Goal: Task Accomplishment & Management: Manage account settings

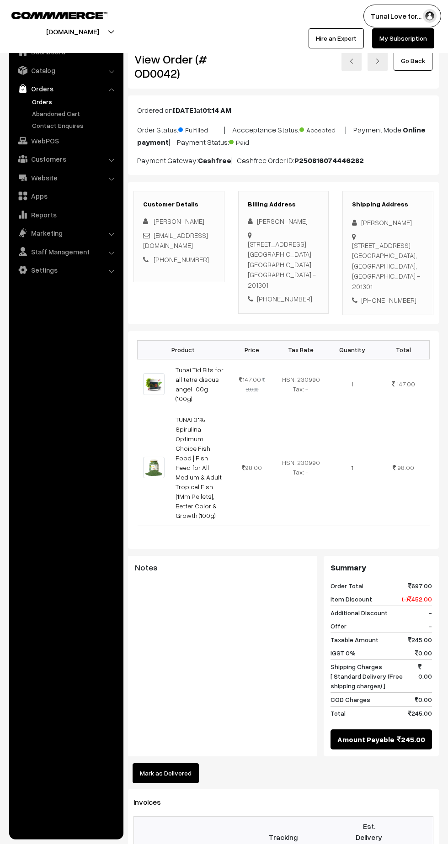
scroll to position [81, 0]
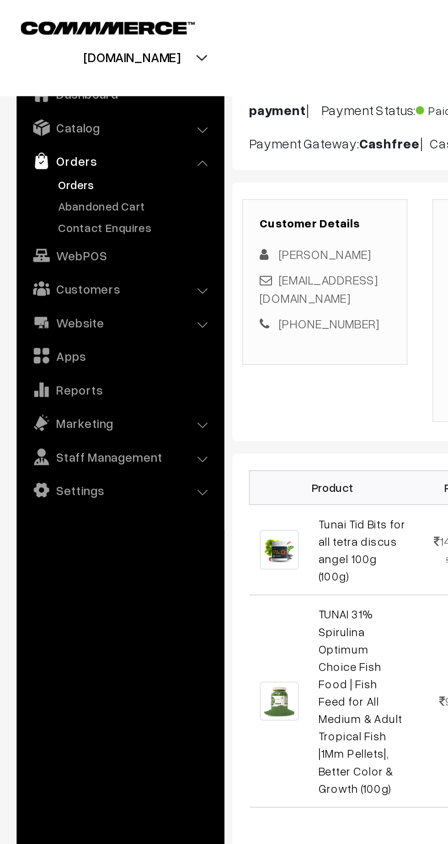
click at [42, 101] on link "Orders" at bounding box center [75, 102] width 90 height 10
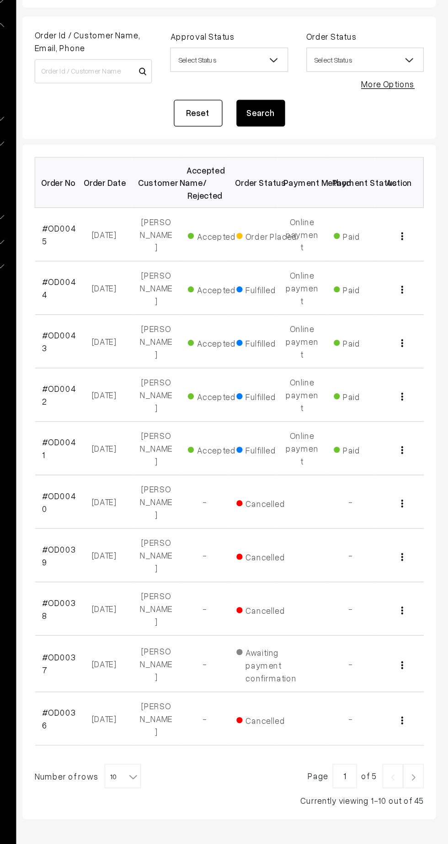
click at [156, 279] on link "#OD0044" at bounding box center [155, 287] width 25 height 17
click at [158, 319] on link "#OD0043" at bounding box center [155, 327] width 25 height 17
click at [160, 360] on link "#OD0042" at bounding box center [155, 368] width 25 height 17
click at [164, 348] on td "#OD0042" at bounding box center [156, 368] width 37 height 40
click at [160, 400] on link "#OD0041" at bounding box center [155, 408] width 25 height 17
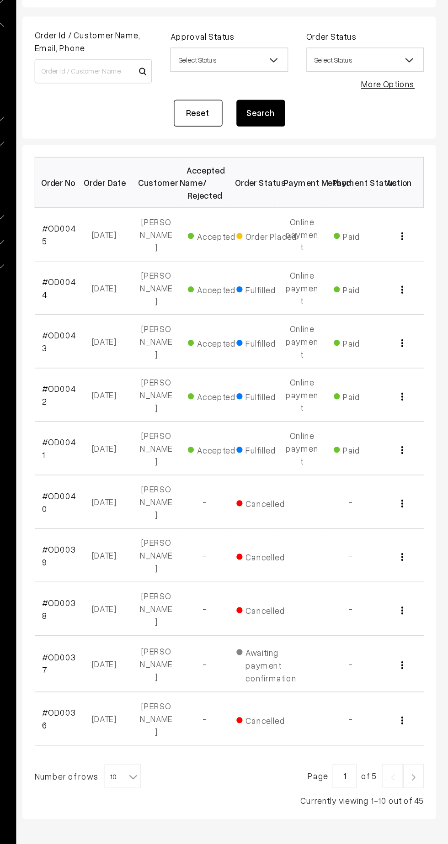
click at [160, 360] on link "#OD0042" at bounding box center [155, 368] width 25 height 17
click at [158, 319] on link "#OD0043" at bounding box center [155, 327] width 25 height 17
click at [157, 279] on link "#OD0044" at bounding box center [155, 287] width 25 height 17
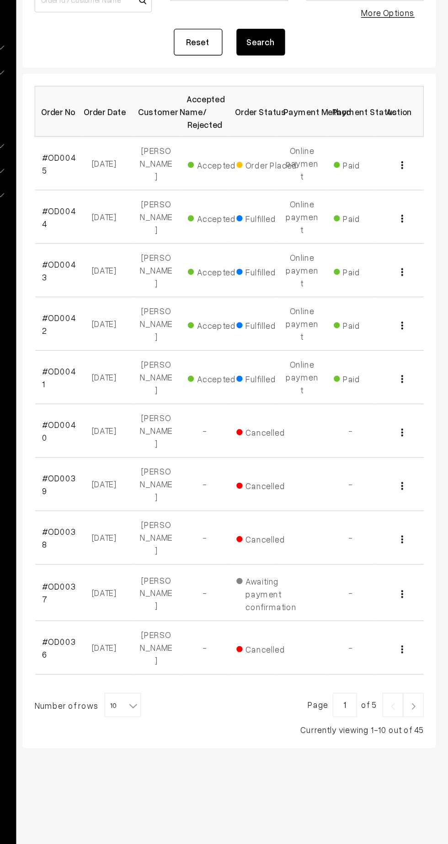
click at [207, 651] on b at bounding box center [211, 655] width 9 height 9
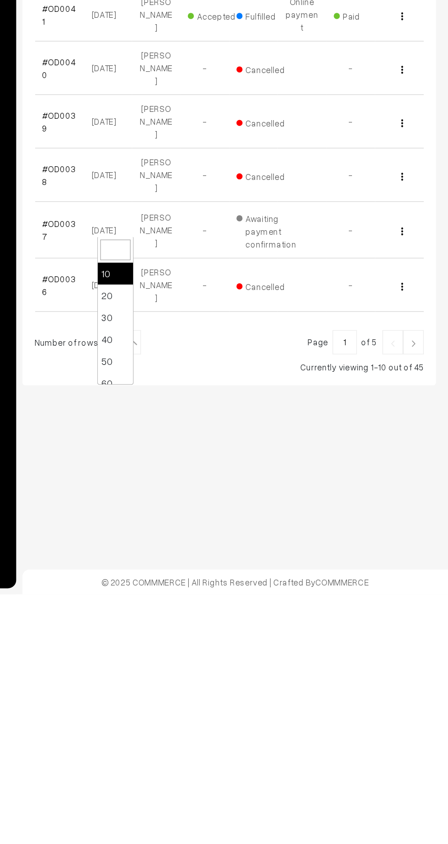
select select "20"
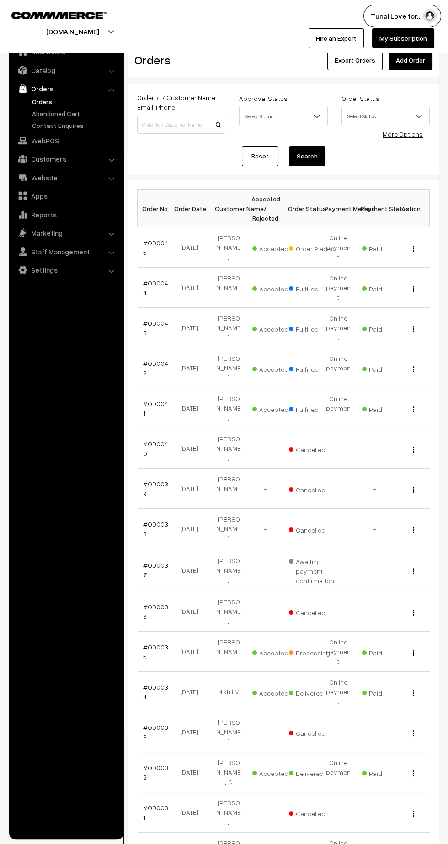
click at [149, 643] on link "#OD0035" at bounding box center [155, 651] width 25 height 17
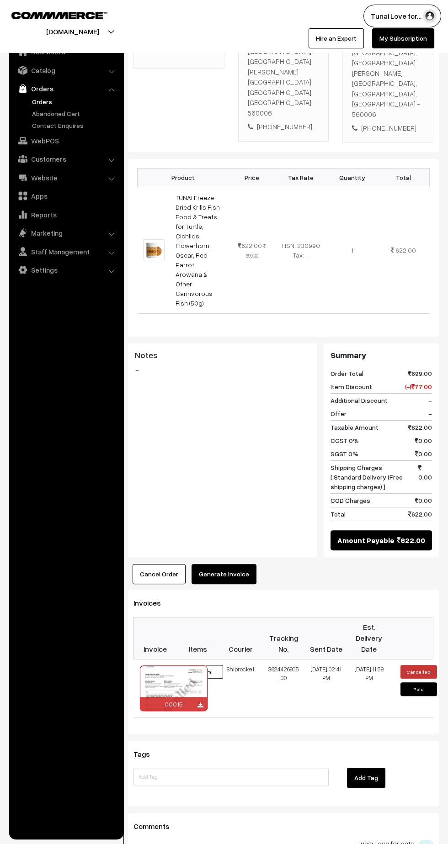
scroll to position [194, 0]
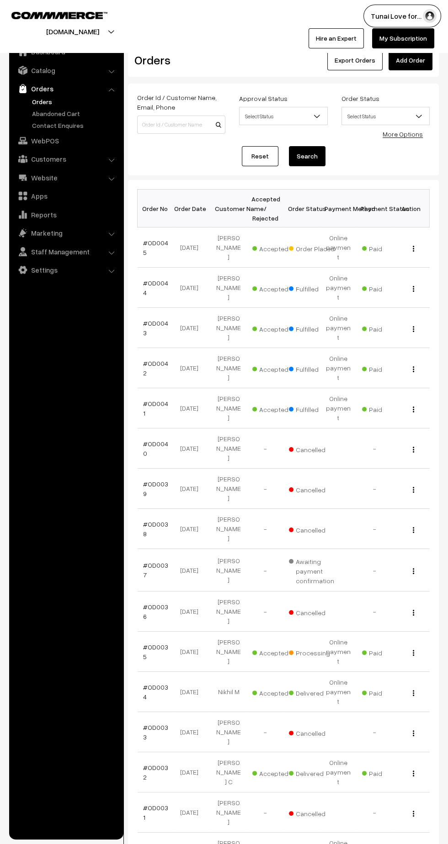
click at [158, 684] on link "#OD0034" at bounding box center [155, 692] width 25 height 17
click at [152, 360] on link "#OD0042" at bounding box center [155, 368] width 25 height 17
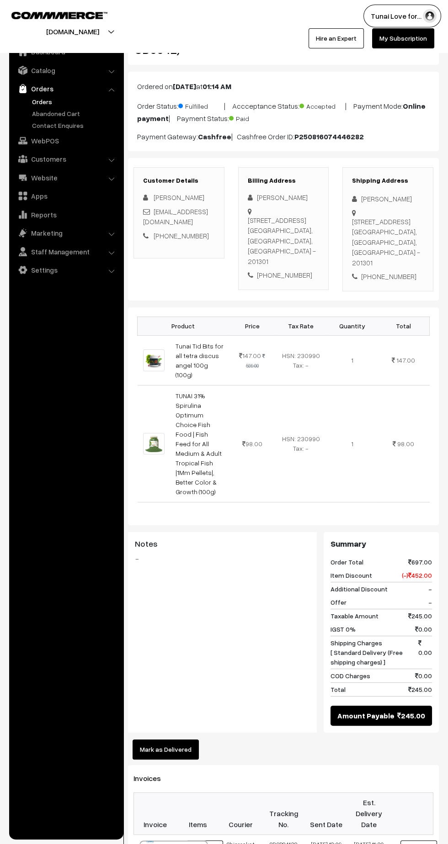
scroll to position [23, 0]
